Goal: Find specific page/section: Find specific page/section

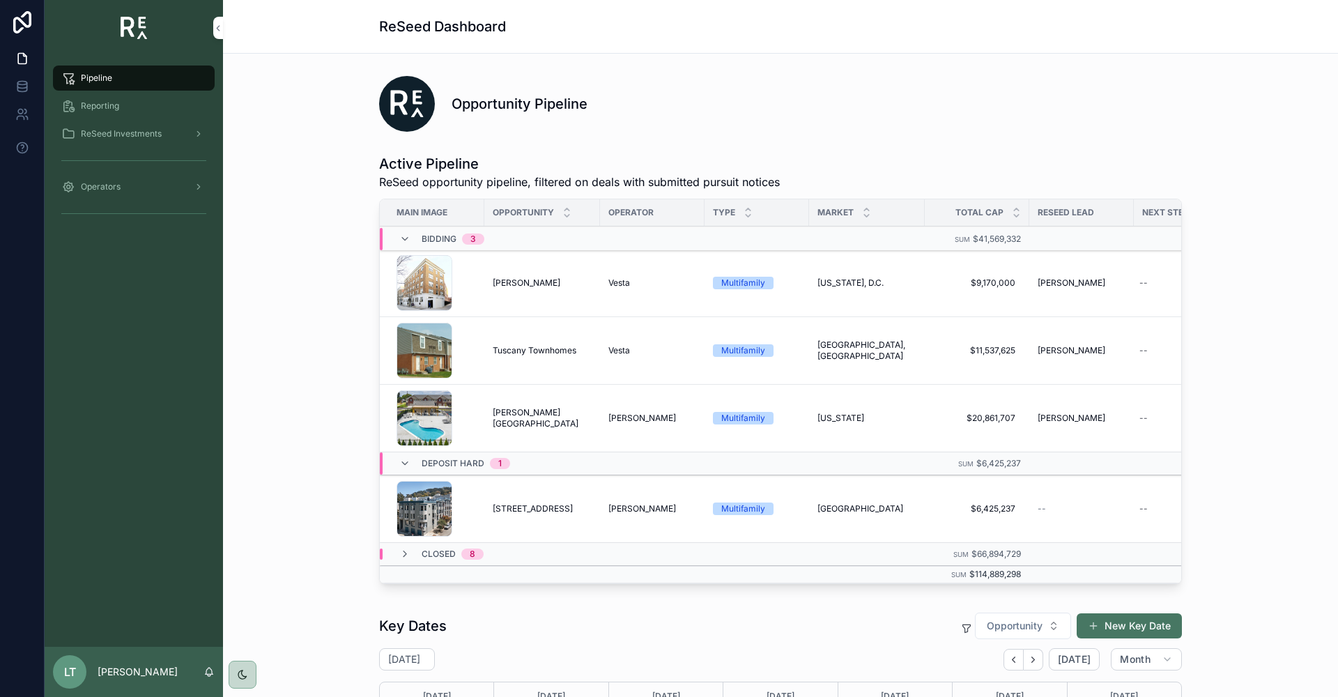
click at [110, 134] on span "ReSeed Investments" at bounding box center [121, 133] width 81 height 11
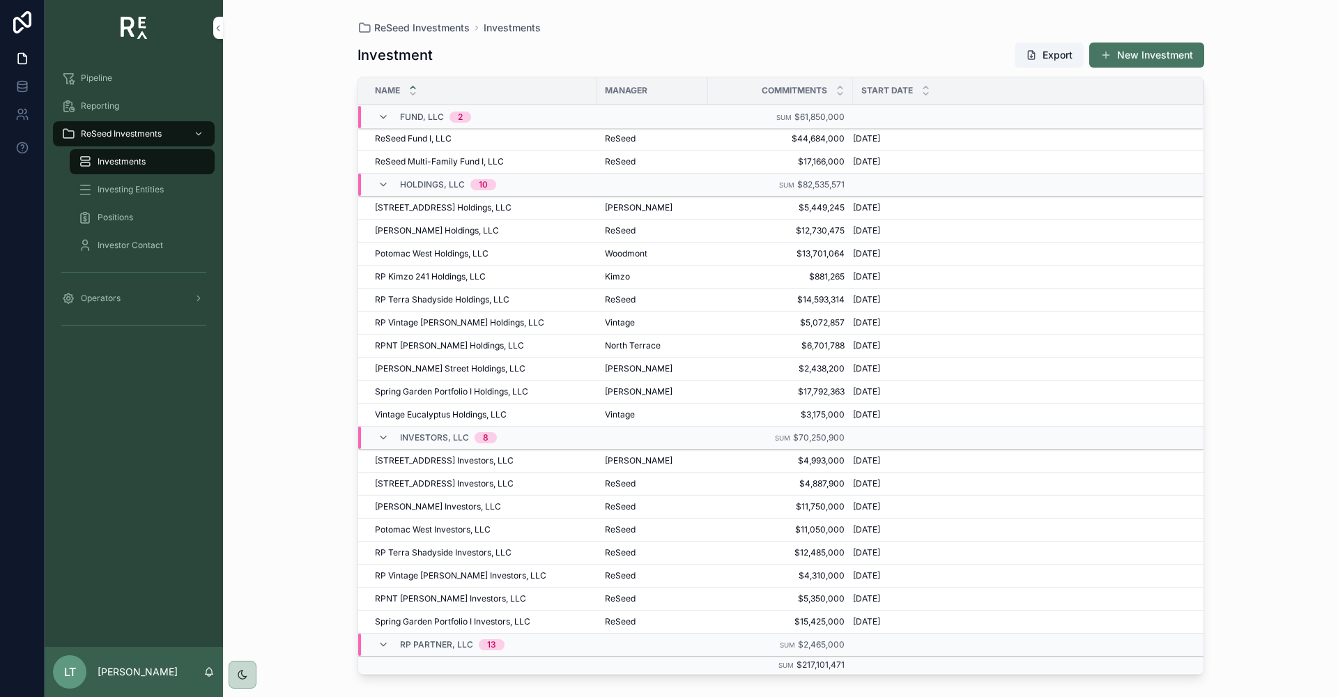
click at [441, 457] on span "[STREET_ADDRESS] Investors, LLC" at bounding box center [444, 460] width 139 height 11
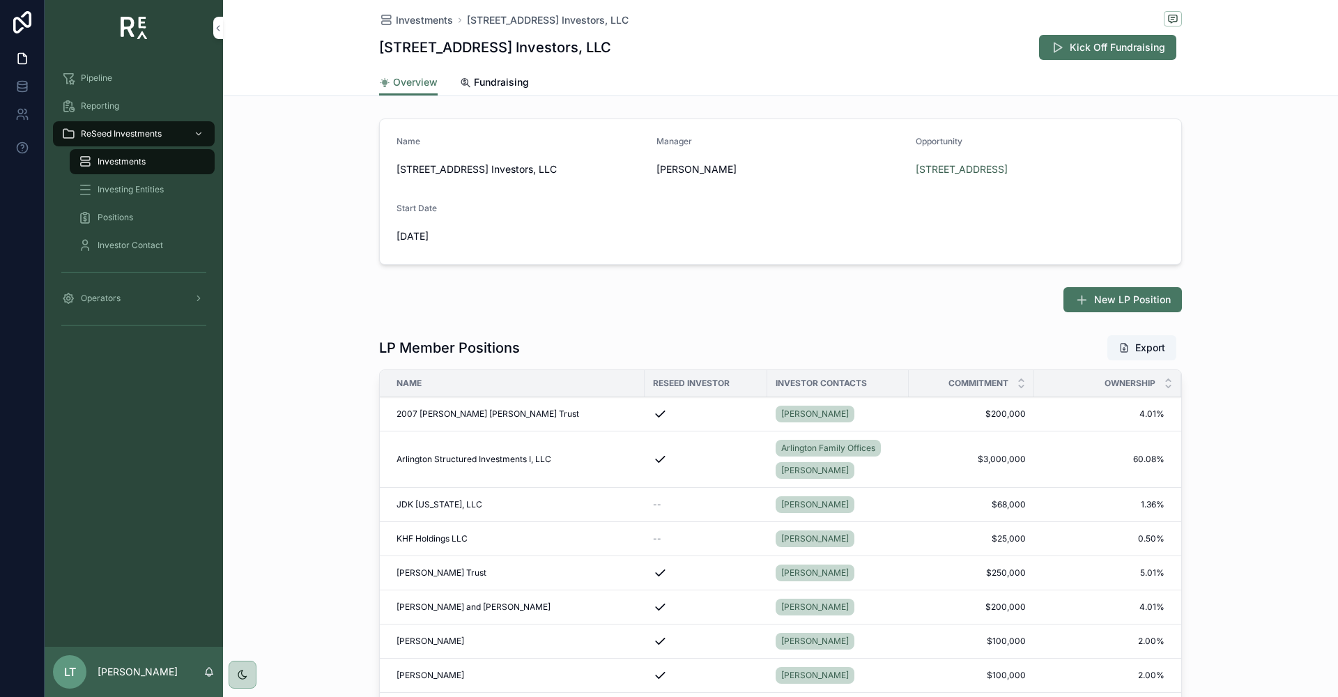
click at [485, 77] on span "Fundraising" at bounding box center [501, 82] width 55 height 14
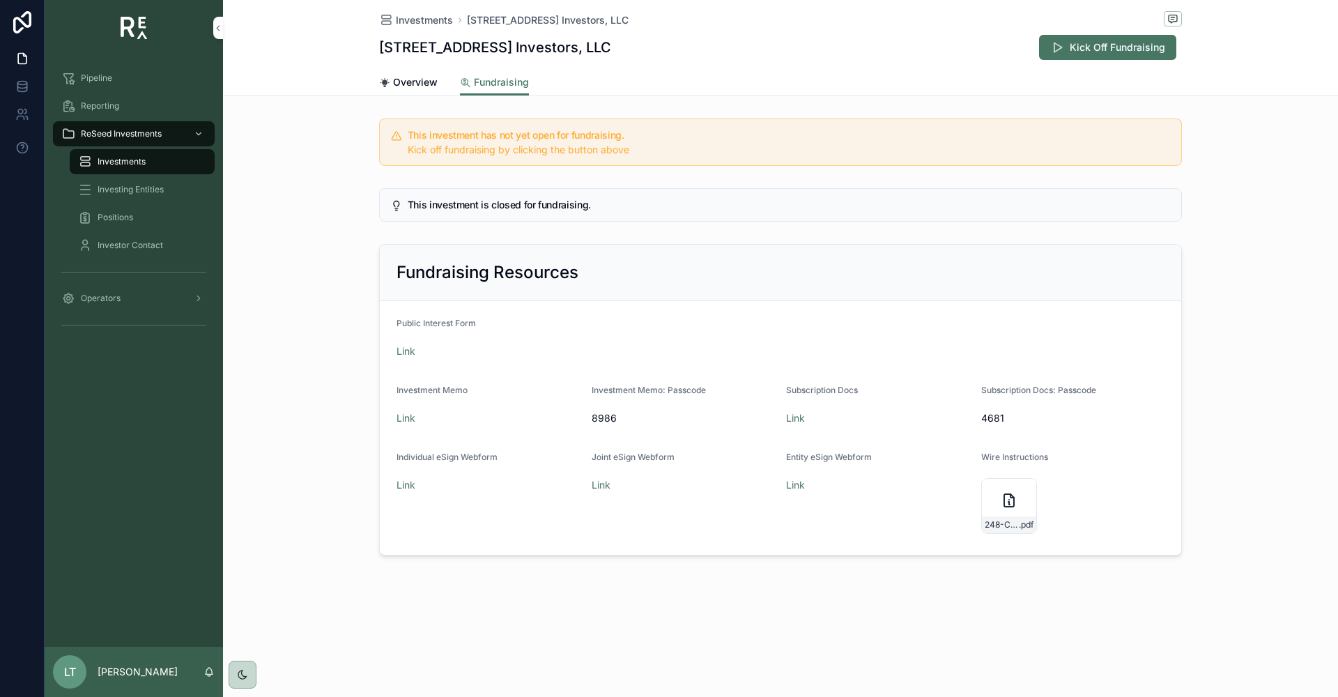
click at [413, 86] on span "Overview" at bounding box center [415, 82] width 45 height 14
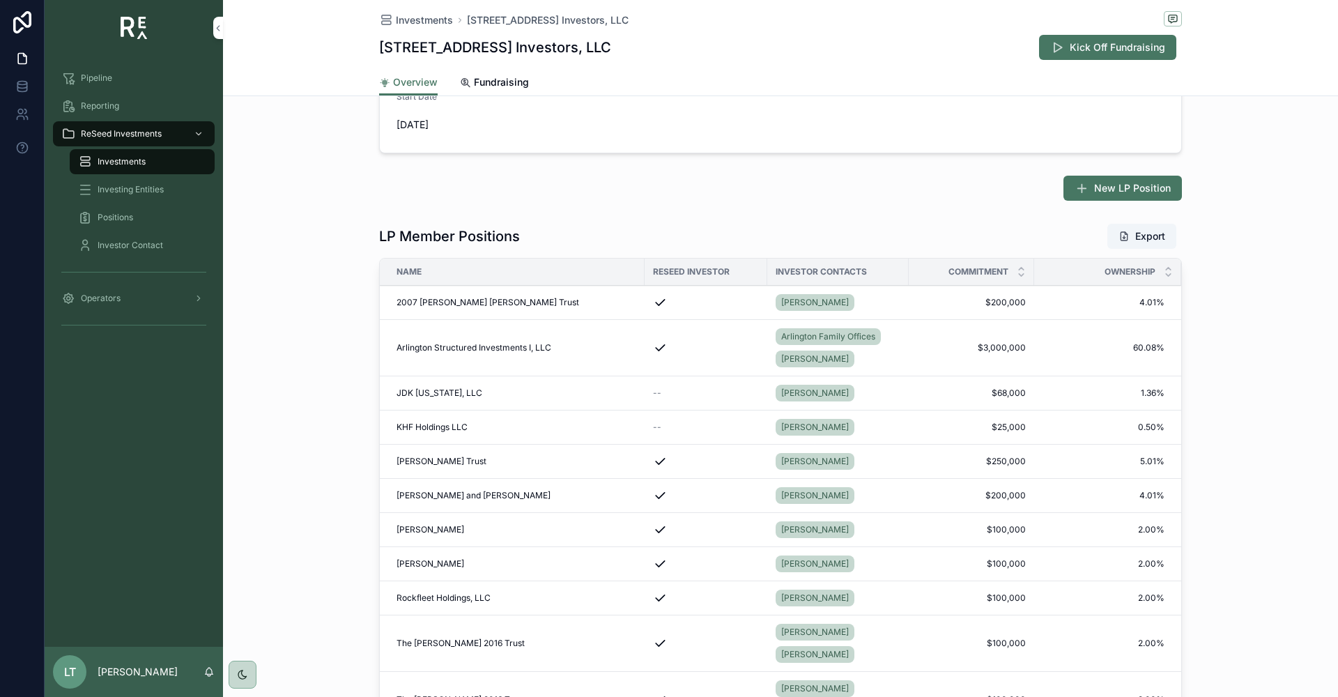
scroll to position [110, 0]
